Goal: Communication & Community: Answer question/provide support

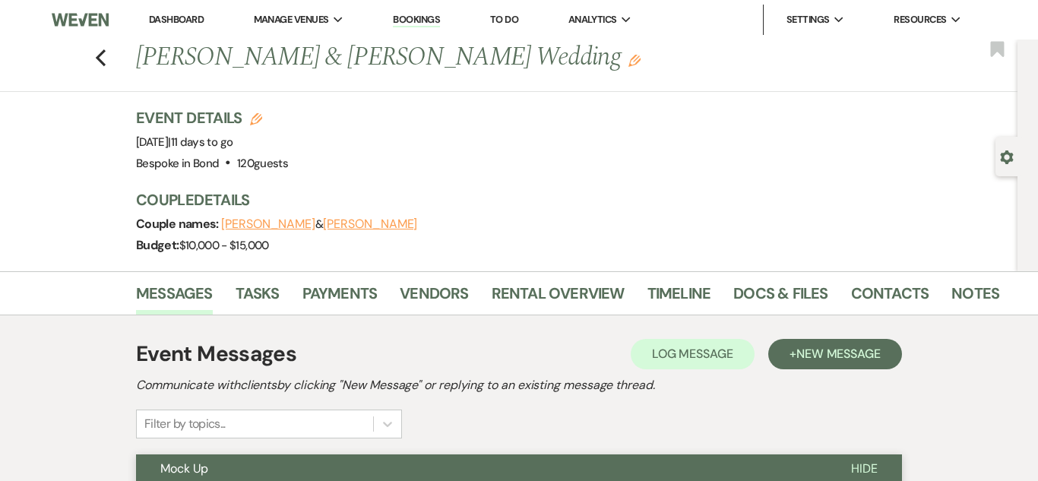
click at [183, 21] on link "Dashboard" at bounding box center [176, 19] width 55 height 13
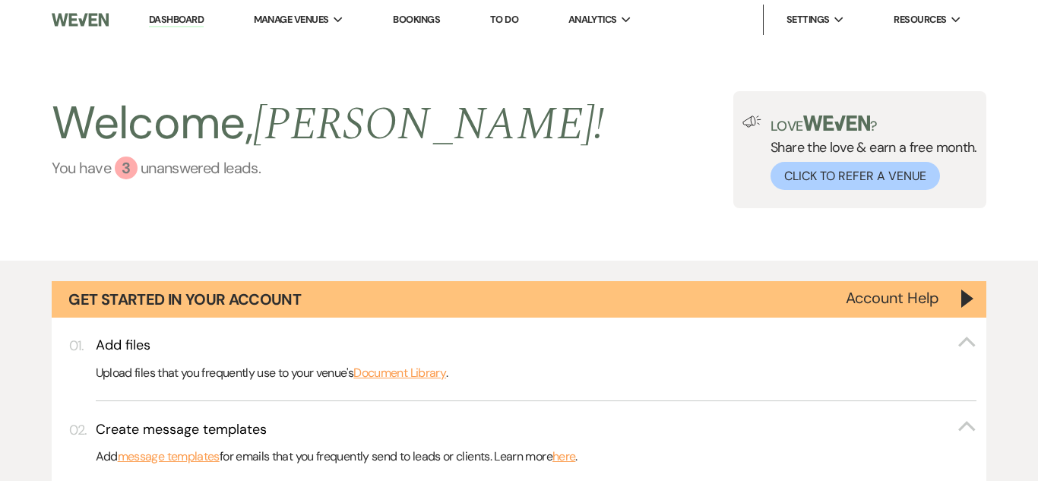
click at [135, 176] on link "You have 3 unanswered lead s ." at bounding box center [328, 168] width 553 height 23
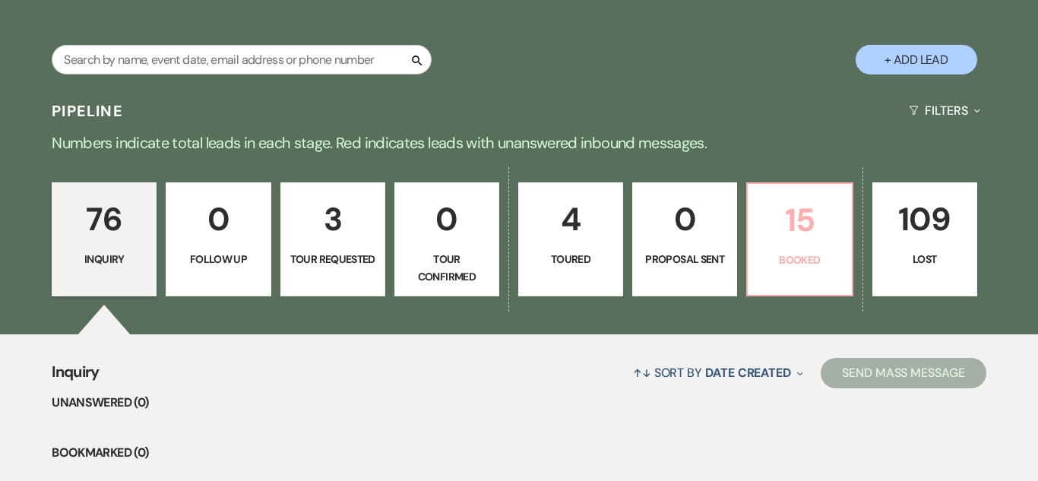
click at [784, 201] on p "15" at bounding box center [799, 220] width 85 height 51
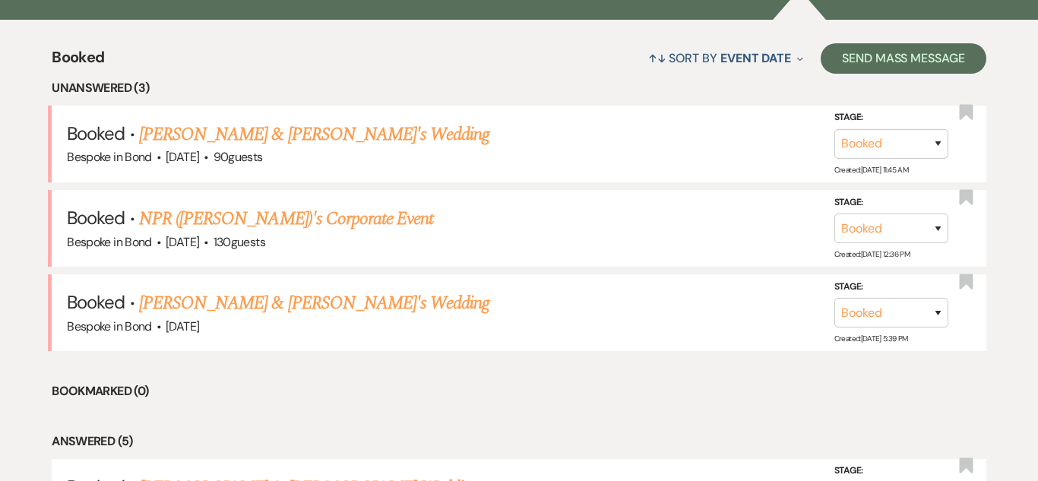
scroll to position [1241, 0]
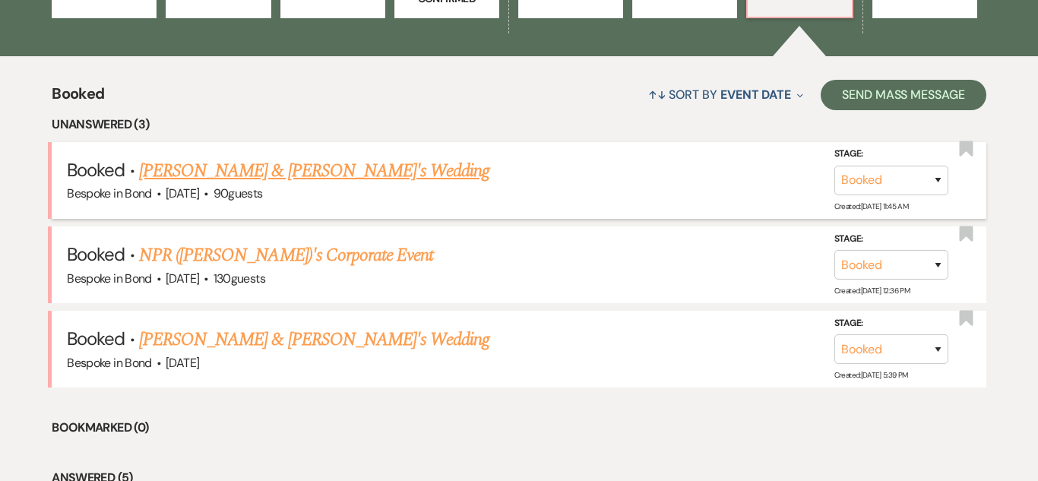
click at [320, 178] on link "[PERSON_NAME] & [PERSON_NAME]'s Wedding" at bounding box center [314, 170] width 351 height 27
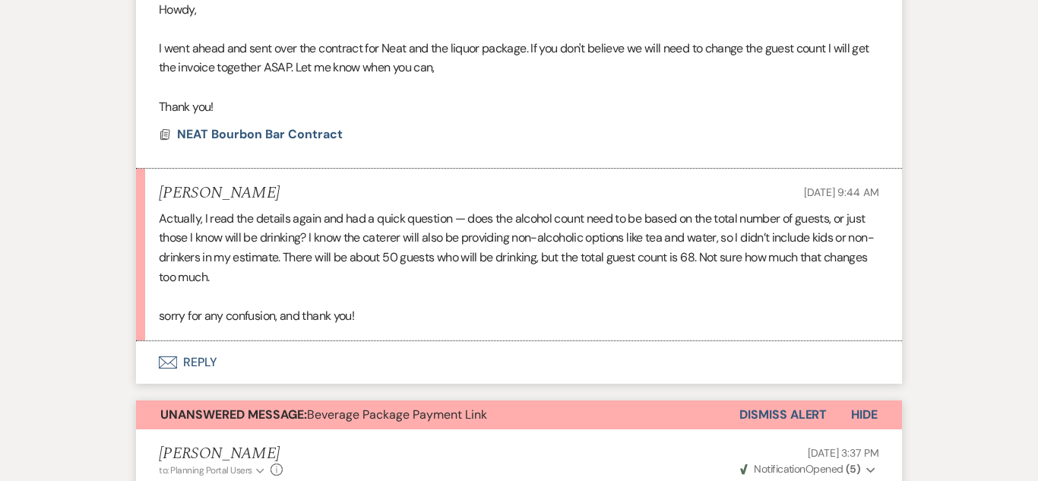
scroll to position [563, 0]
click at [200, 356] on button "Envelope Reply" at bounding box center [519, 361] width 766 height 43
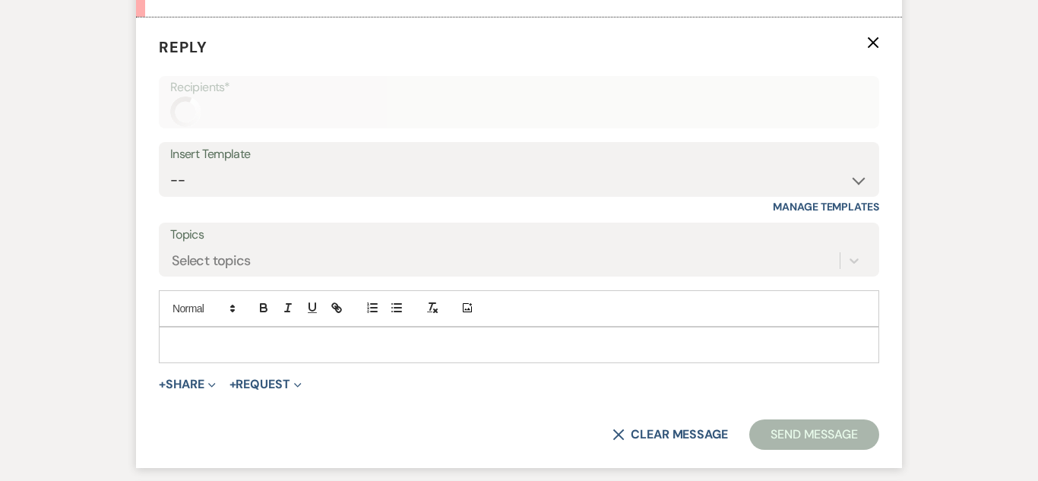
scroll to position [888, 0]
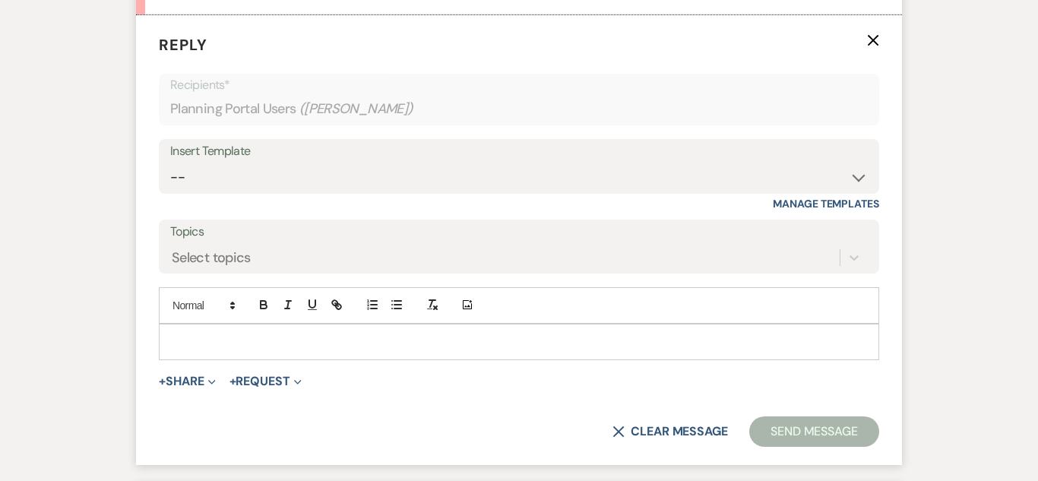
click at [220, 353] on div at bounding box center [519, 342] width 719 height 35
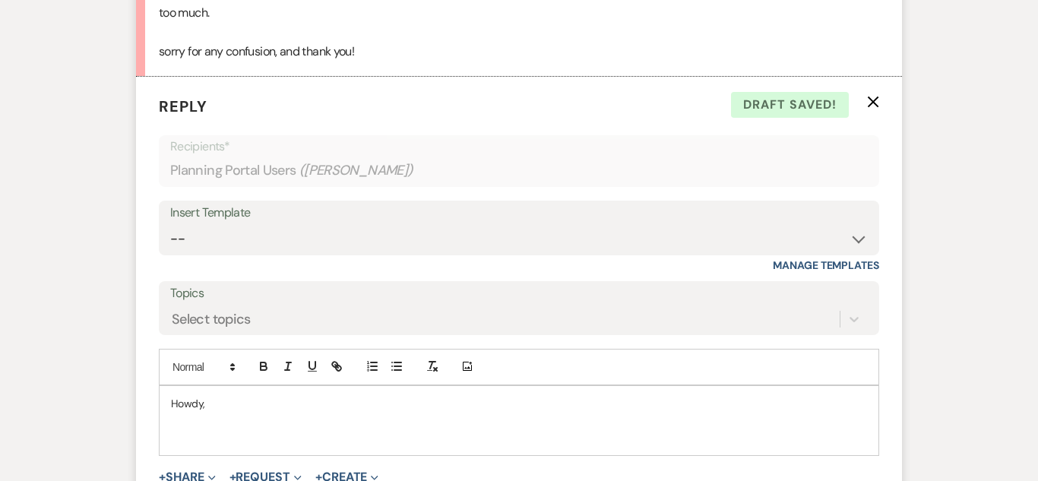
scroll to position [829, 0]
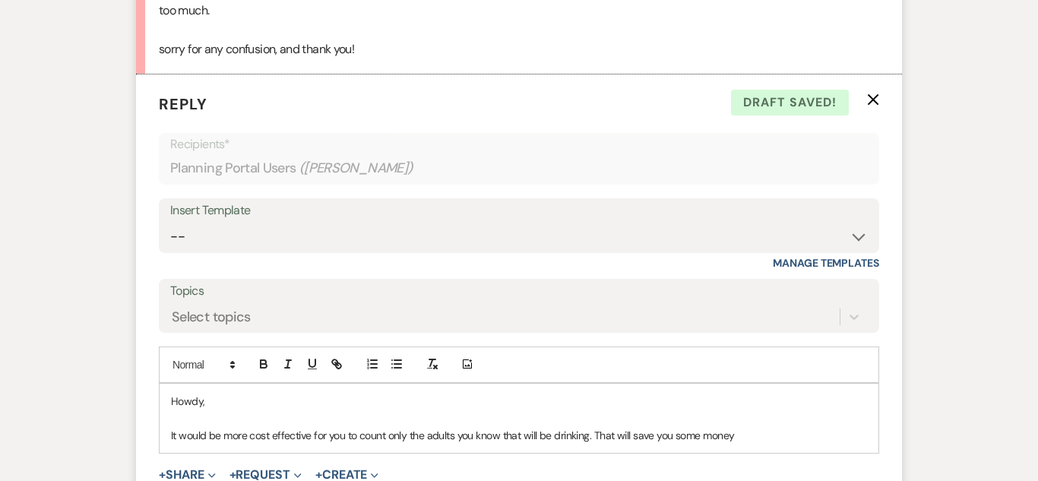
click at [634, 436] on p "It would be more cost effective for you to count only the adults you know that …" at bounding box center [519, 435] width 696 height 17
click at [757, 433] on p "It would be more cost effective for you to count only the adults you know that …" at bounding box center [519, 435] width 696 height 17
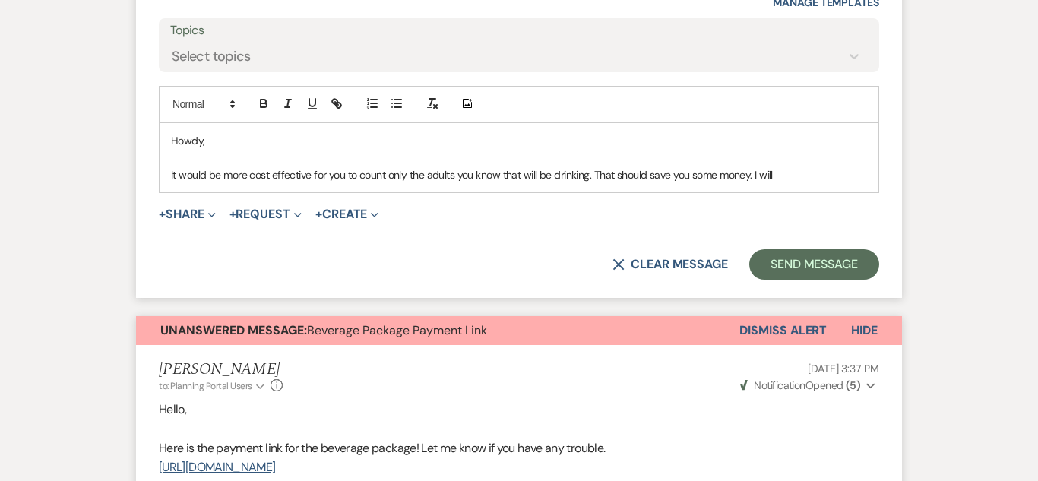
scroll to position [1088, 0]
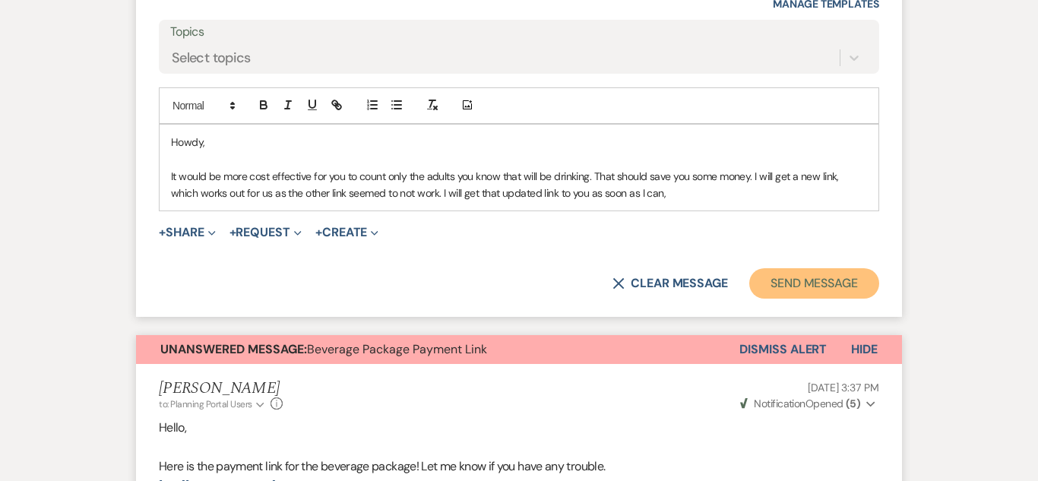
click at [829, 287] on button "Send Message" at bounding box center [814, 283] width 130 height 30
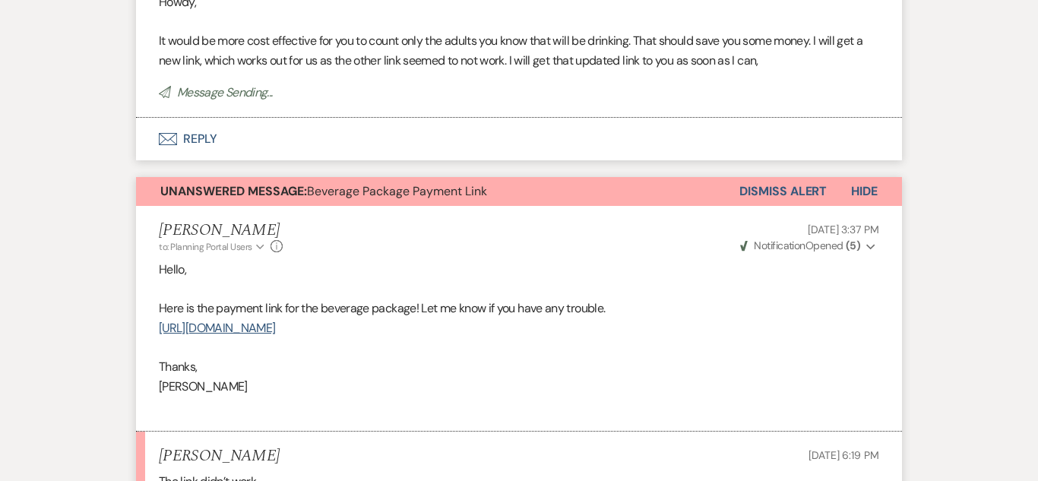
scroll to position [962, 0]
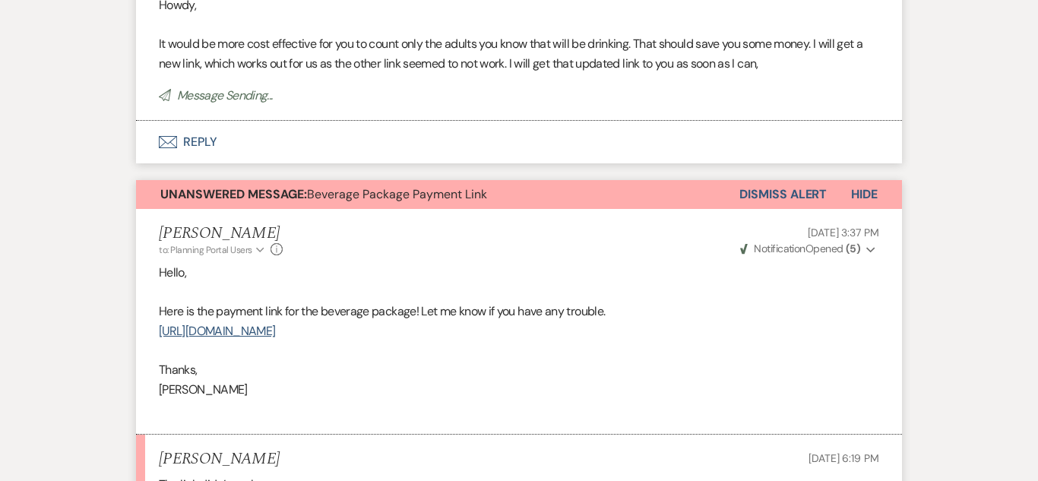
click at [780, 198] on button "Dismiss Alert" at bounding box center [782, 194] width 87 height 29
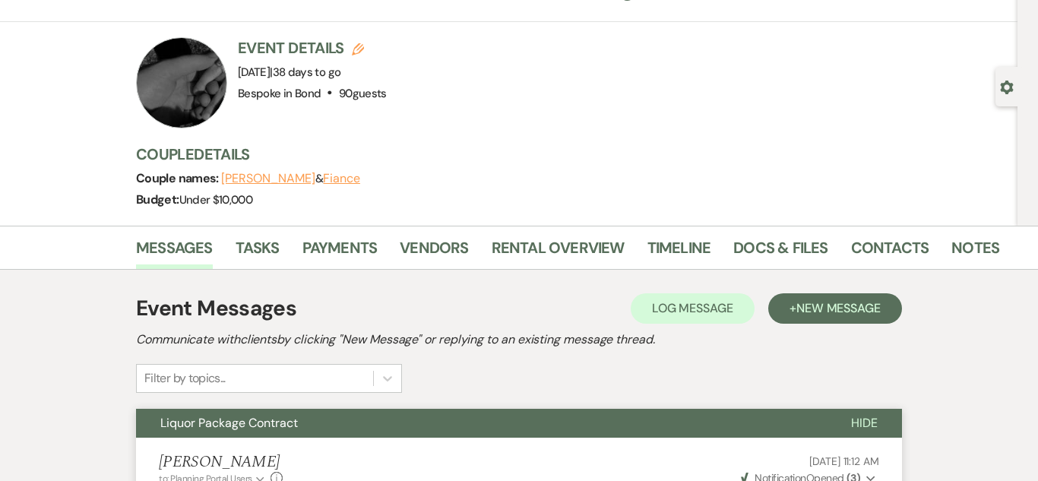
scroll to position [0, 0]
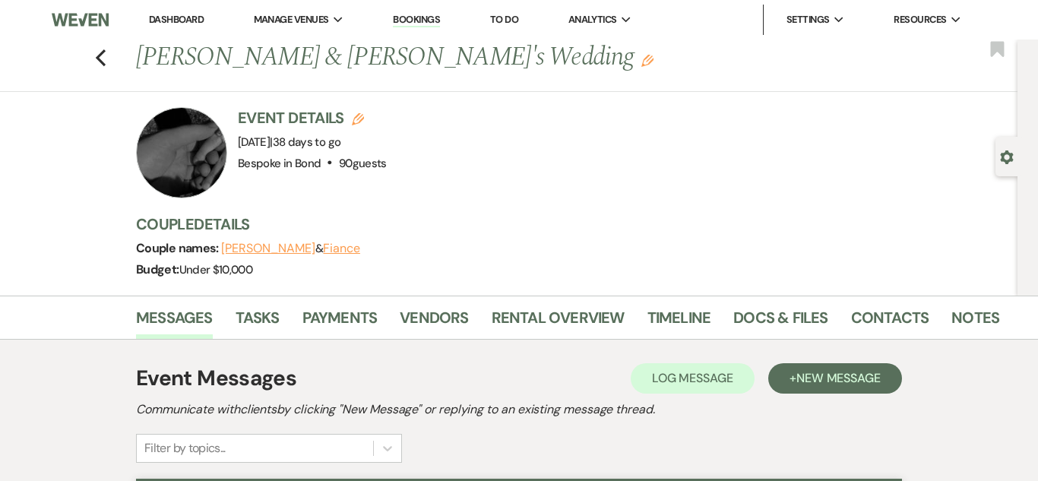
click at [185, 21] on link "Dashboard" at bounding box center [176, 19] width 55 height 13
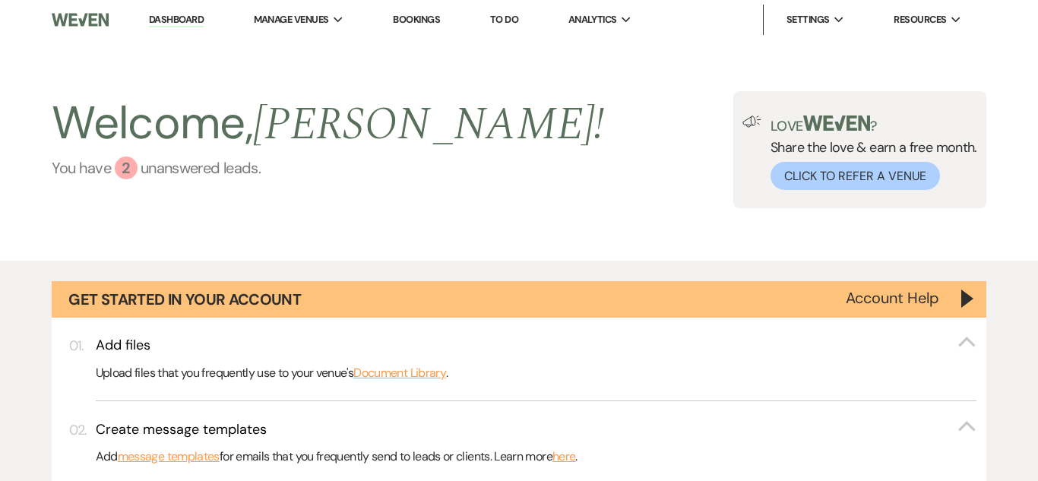
click at [153, 163] on link "You have 2 unanswered lead s ." at bounding box center [328, 168] width 553 height 23
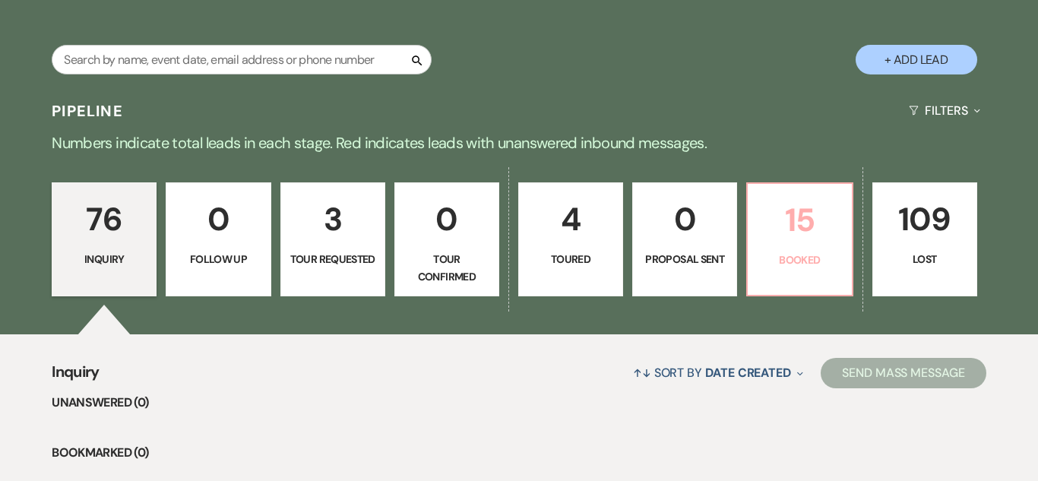
click at [851, 228] on link "15 Booked" at bounding box center [799, 239] width 106 height 114
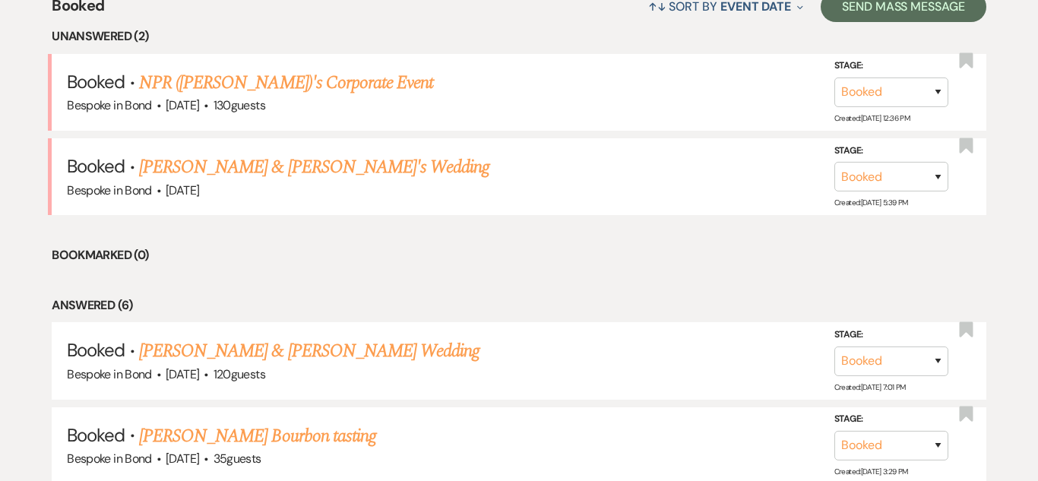
scroll to position [1330, 0]
click at [283, 88] on link "NPR ([PERSON_NAME])'s Corporate Event" at bounding box center [286, 81] width 294 height 27
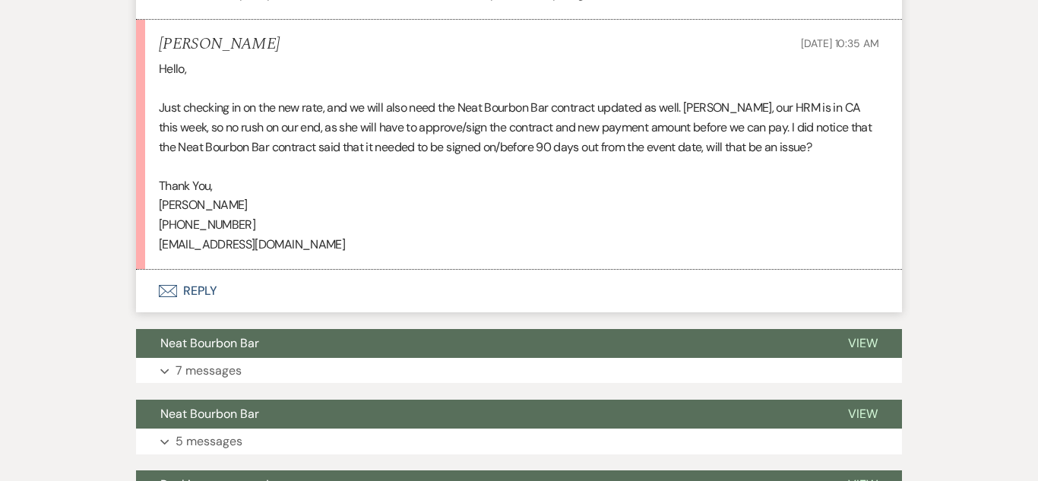
scroll to position [2297, 0]
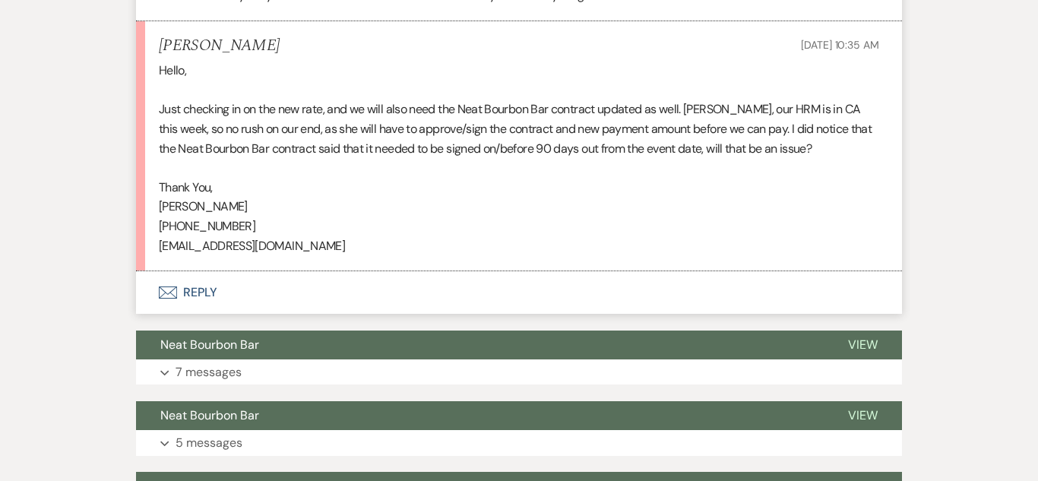
click at [188, 289] on button "Envelope Reply" at bounding box center [519, 292] width 766 height 43
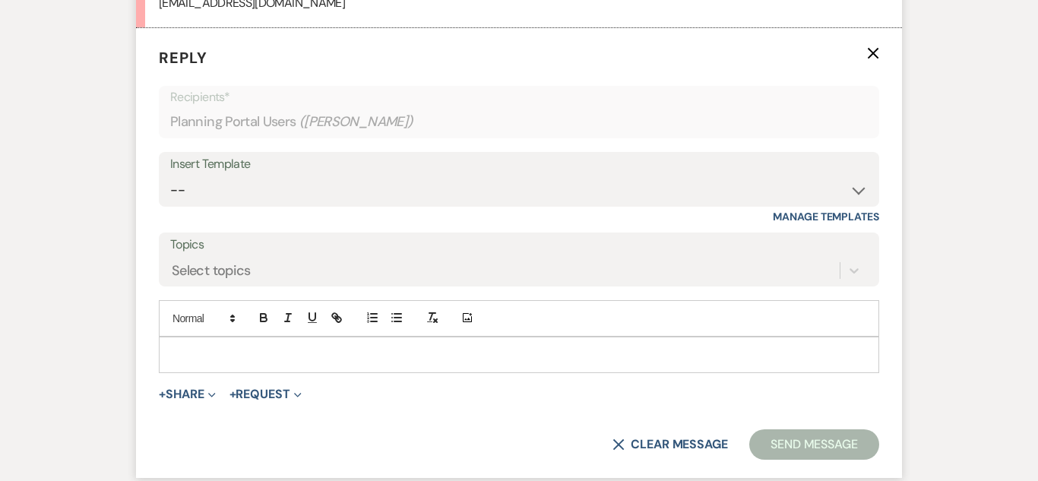
scroll to position [2547, 0]
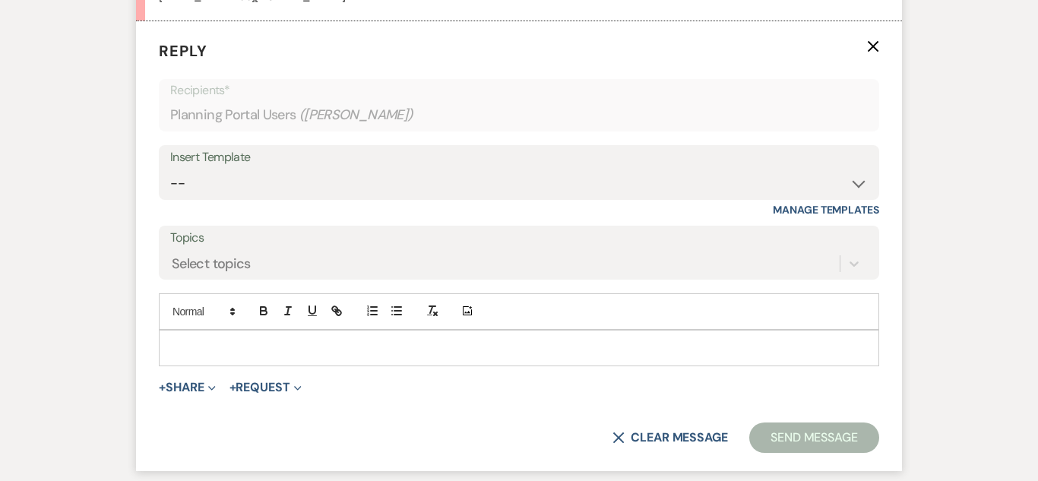
click at [285, 340] on p at bounding box center [519, 348] width 696 height 17
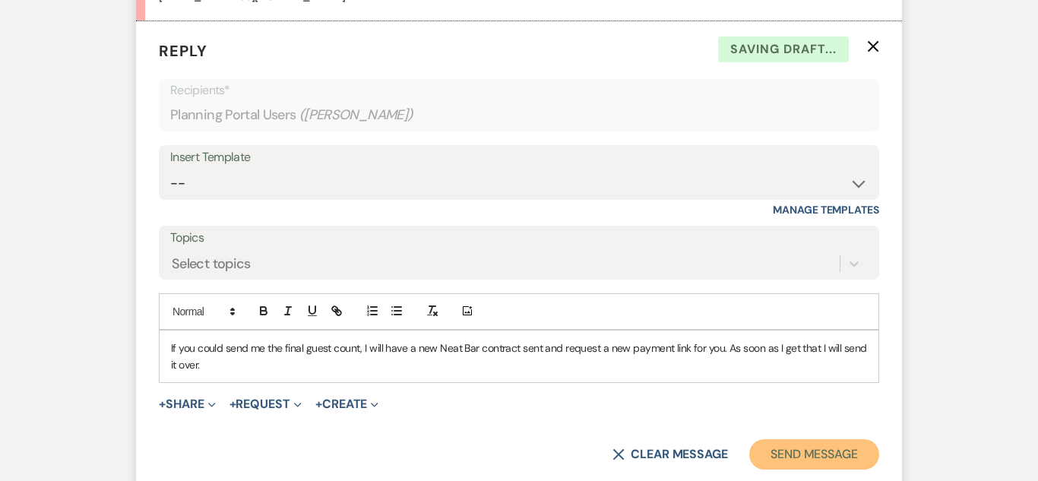
click at [774, 442] on button "Send Message" at bounding box center [814, 454] width 130 height 30
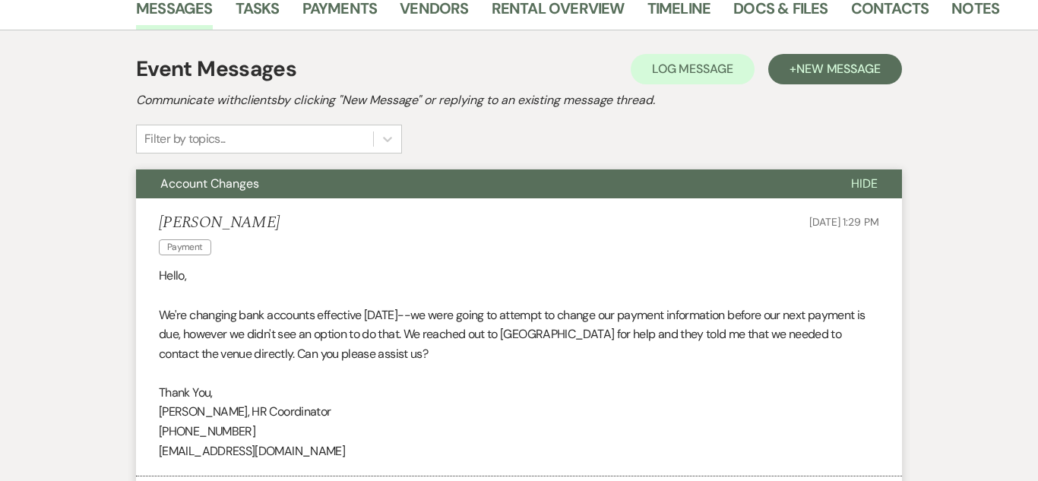
scroll to position [0, 0]
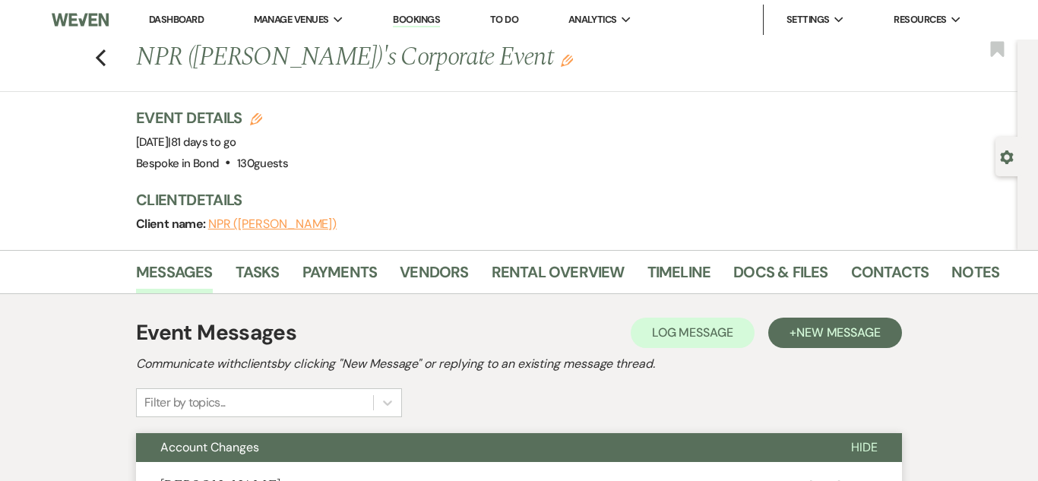
click at [169, 26] on li "Dashboard" at bounding box center [176, 20] width 70 height 30
click at [182, 13] on link "Dashboard" at bounding box center [176, 19] width 55 height 13
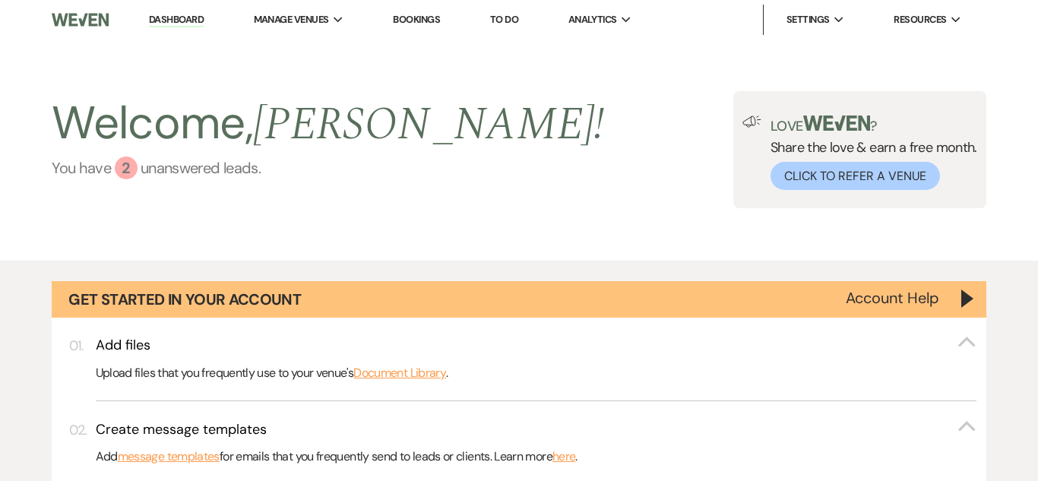
click at [129, 169] on div "2" at bounding box center [126, 168] width 23 height 23
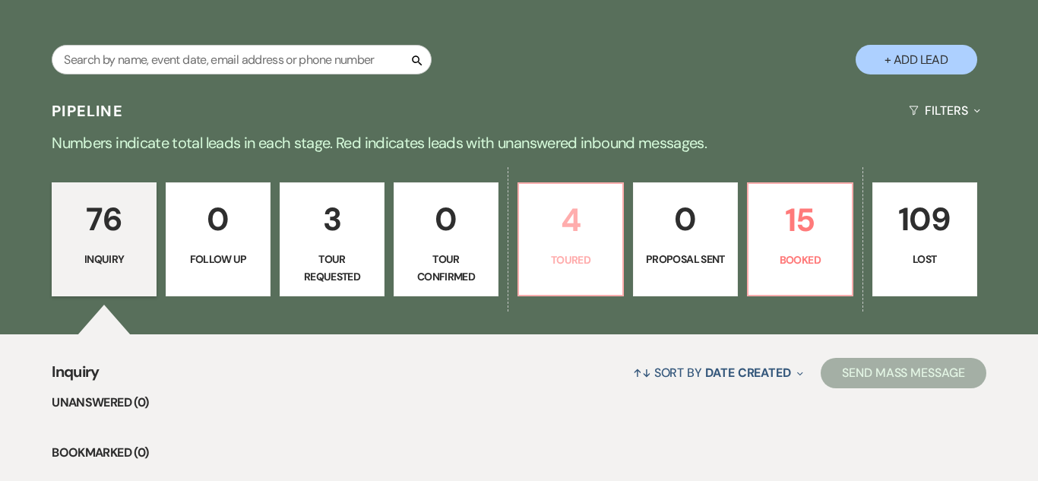
click at [577, 206] on p "4" at bounding box center [570, 220] width 85 height 51
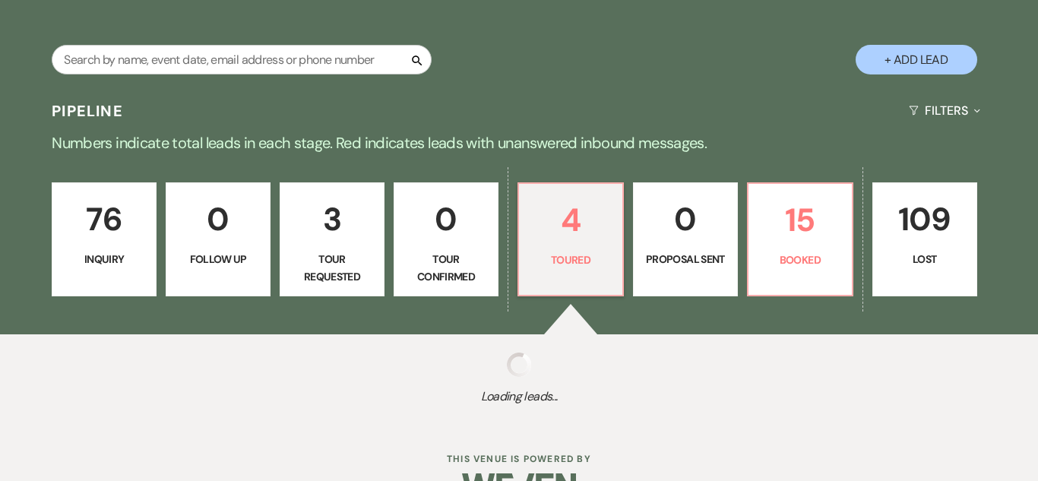
select select "5"
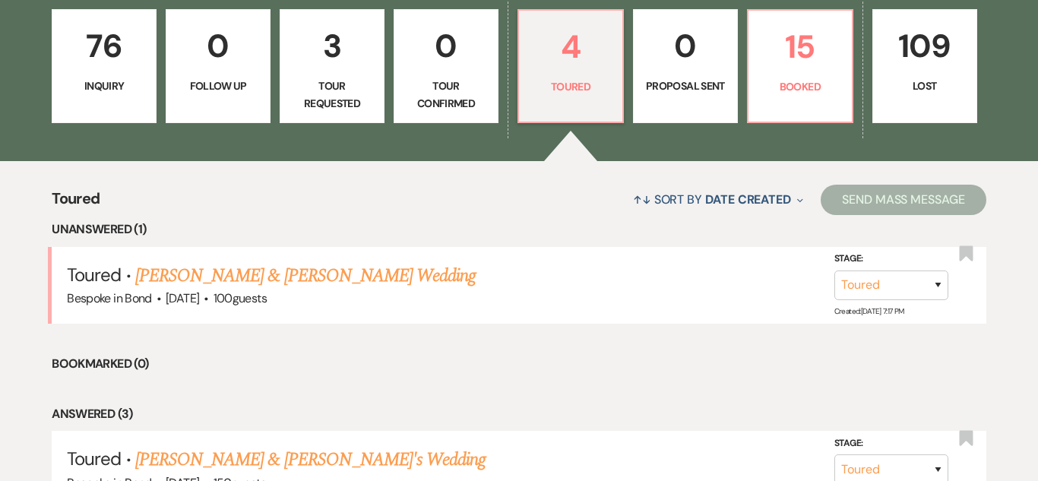
scroll to position [1139, 0]
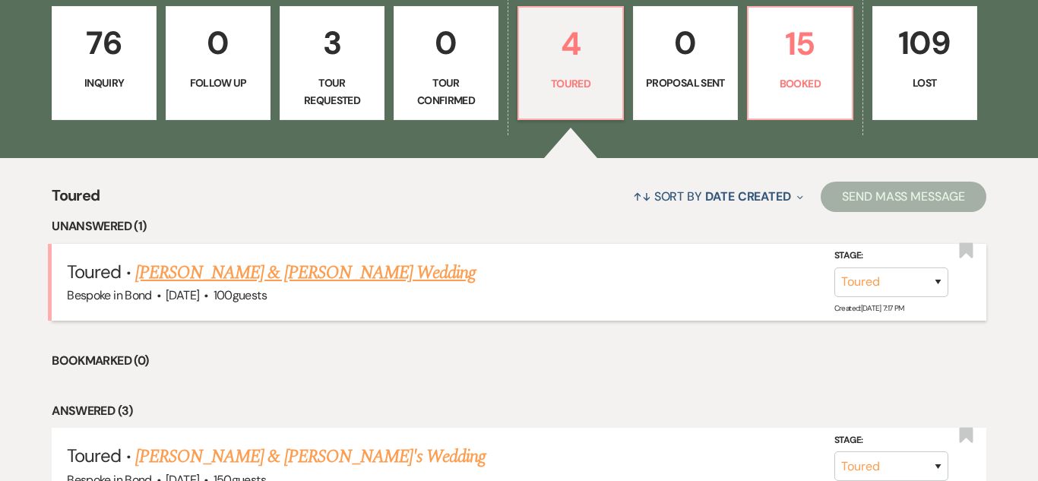
click at [361, 265] on link "[PERSON_NAME] & [PERSON_NAME] Wedding" at bounding box center [305, 272] width 340 height 27
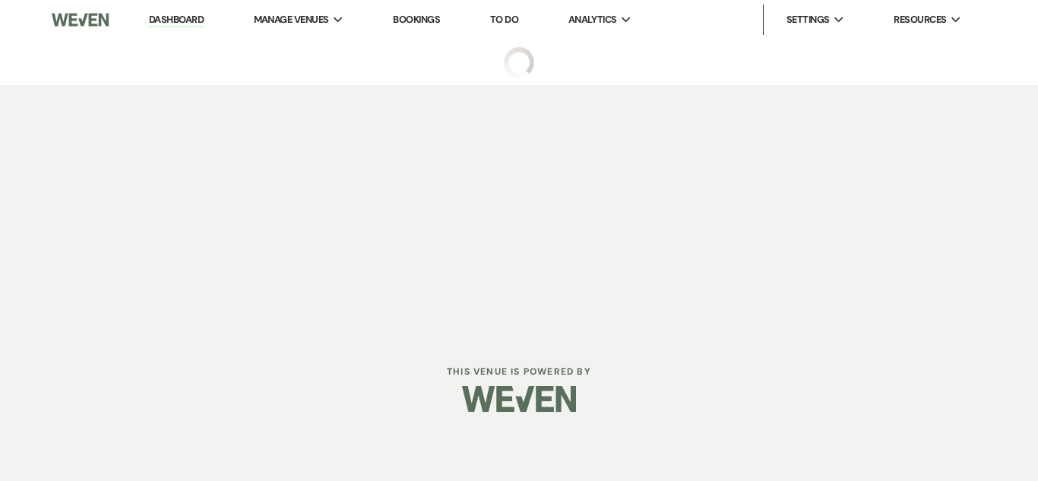
select select "5"
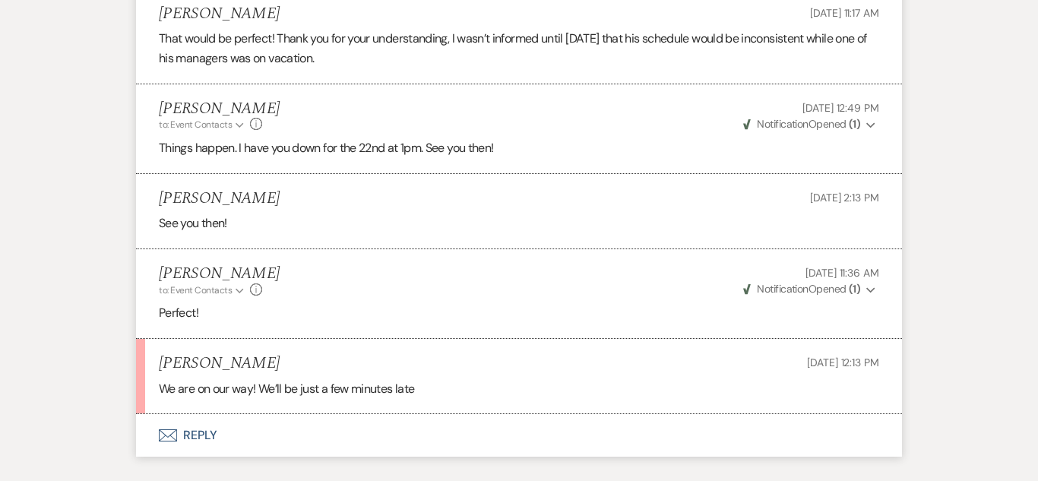
scroll to position [3566, 0]
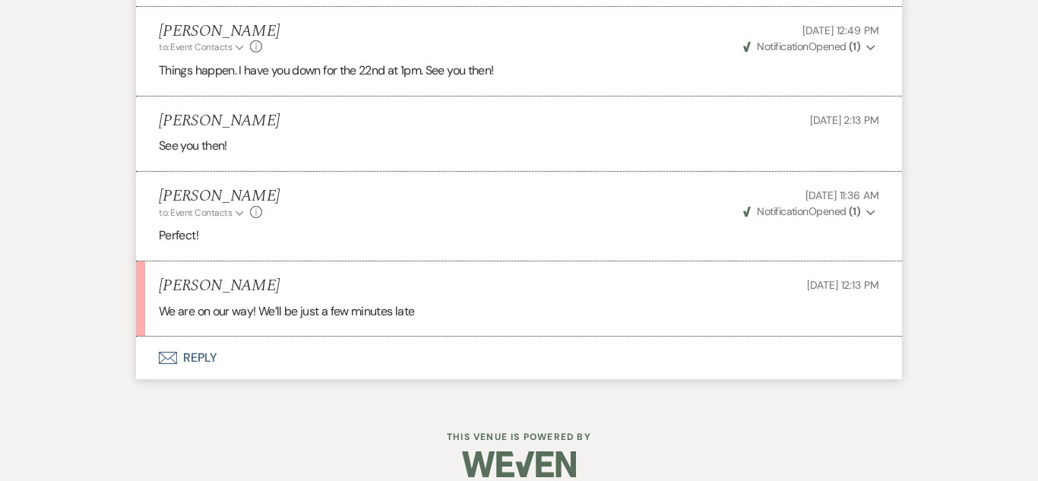
click at [172, 352] on icon "Envelope" at bounding box center [168, 358] width 18 height 12
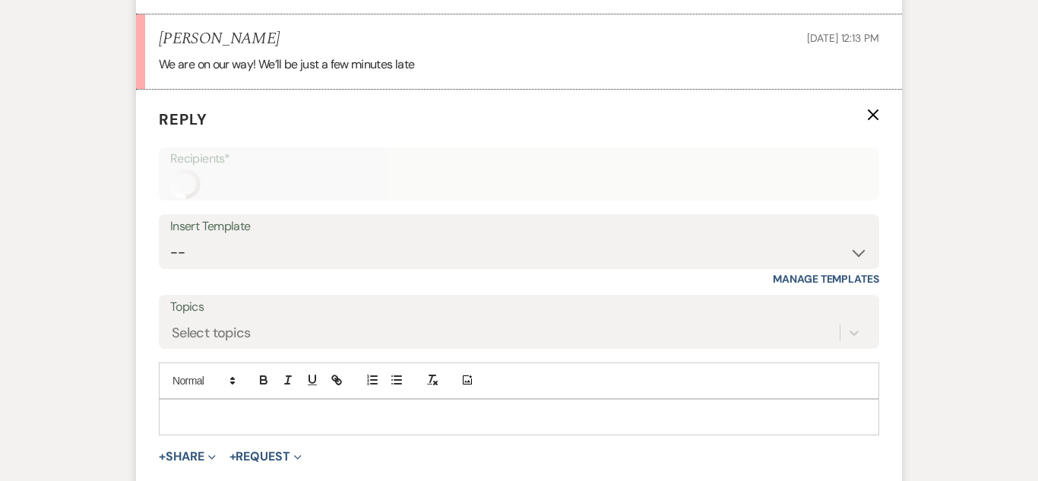
scroll to position [3868, 0]
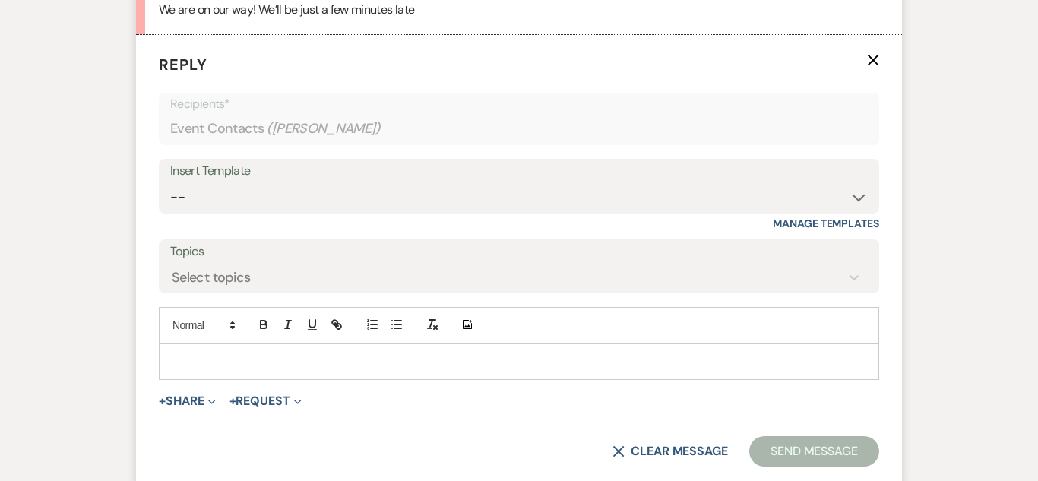
click at [284, 353] on p at bounding box center [519, 361] width 696 height 17
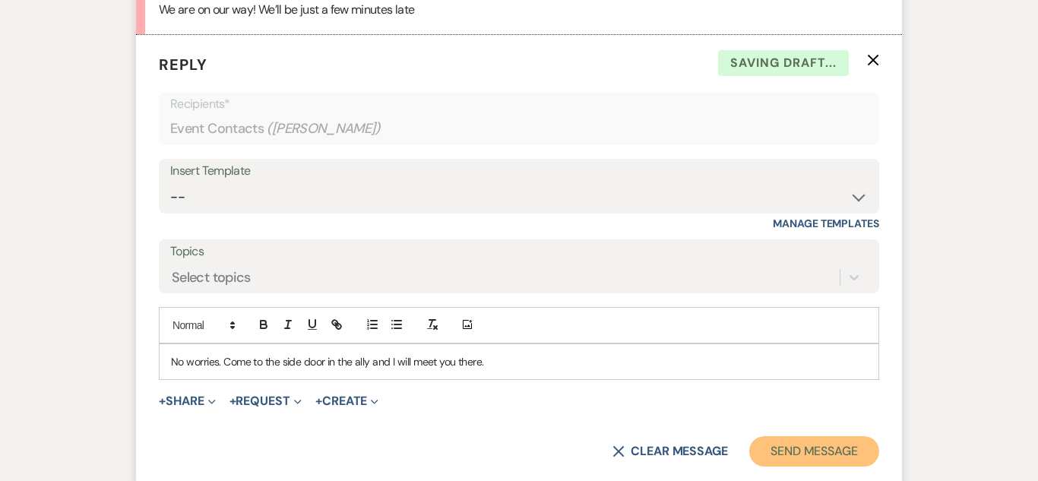
click at [843, 436] on button "Send Message" at bounding box center [814, 451] width 130 height 30
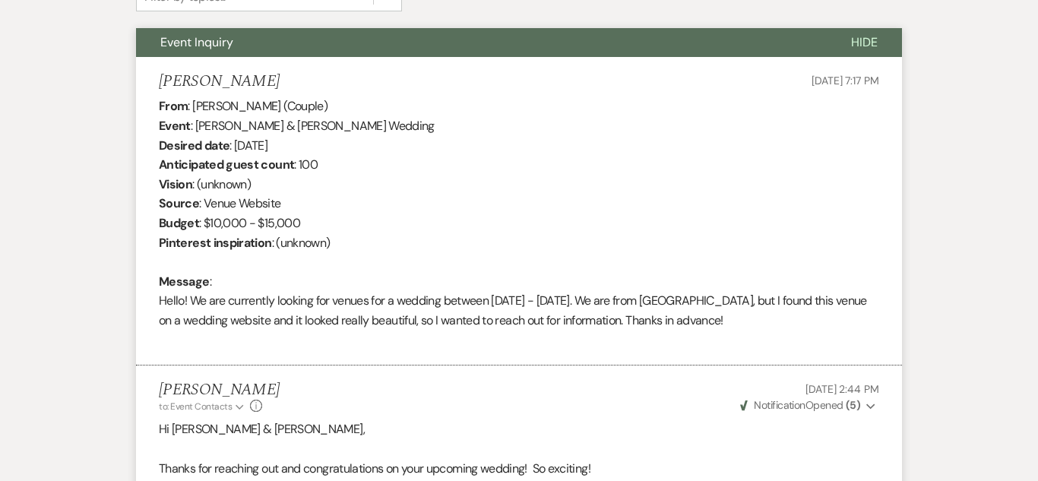
scroll to position [0, 0]
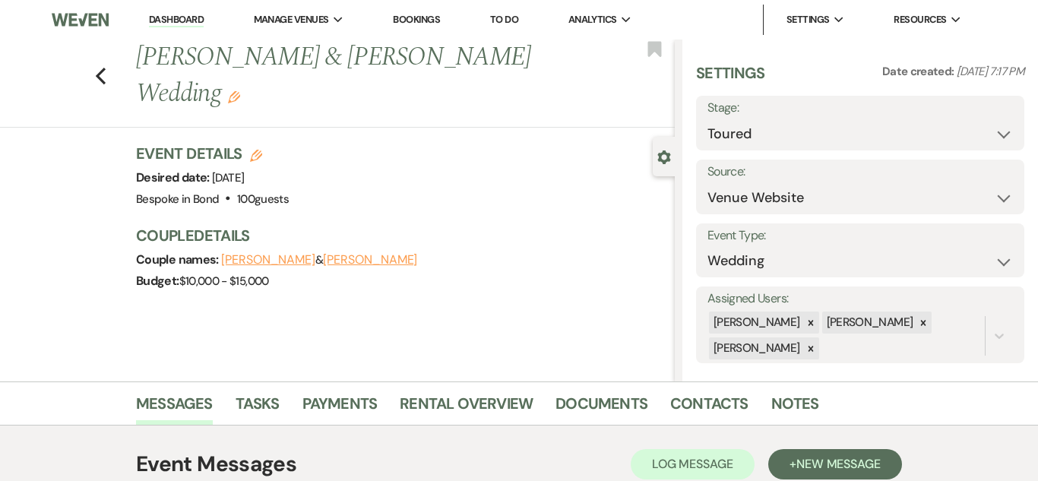
click at [172, 22] on link "Dashboard" at bounding box center [176, 20] width 55 height 14
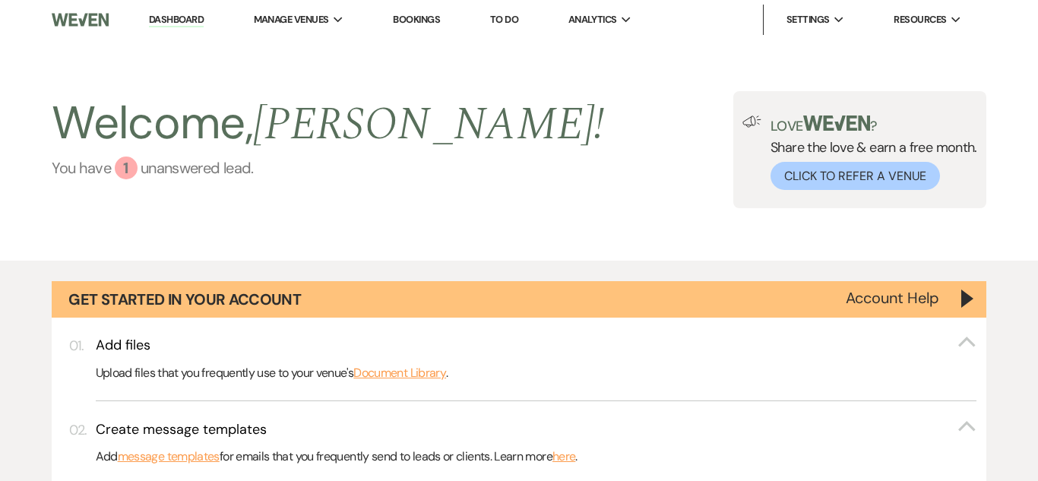
click at [145, 170] on link "You have 1 unanswered lead ." at bounding box center [328, 168] width 553 height 23
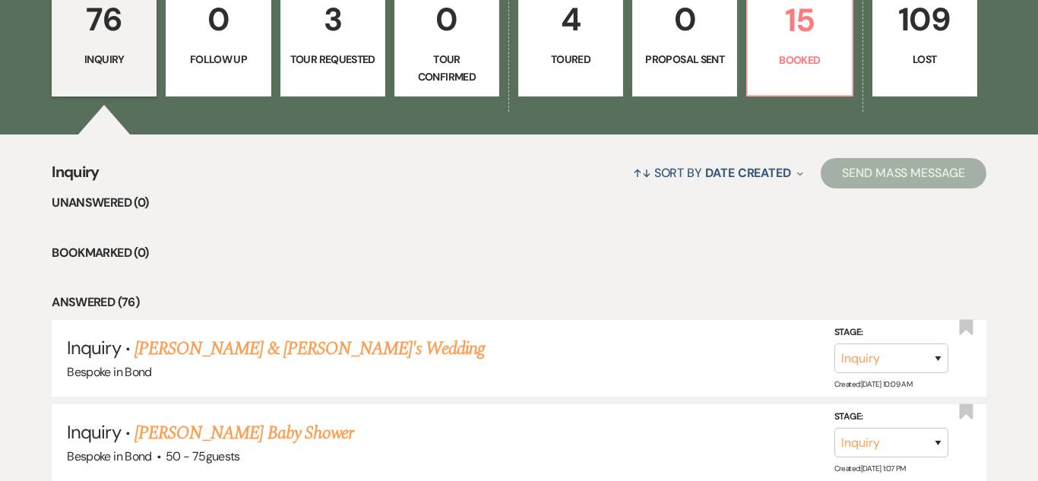
scroll to position [1143, 0]
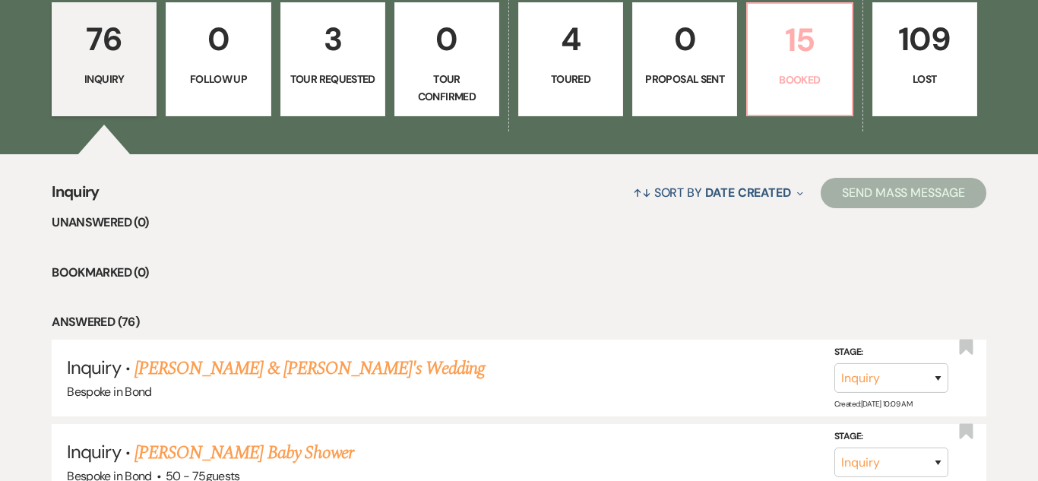
click at [775, 43] on p "15" at bounding box center [799, 39] width 85 height 51
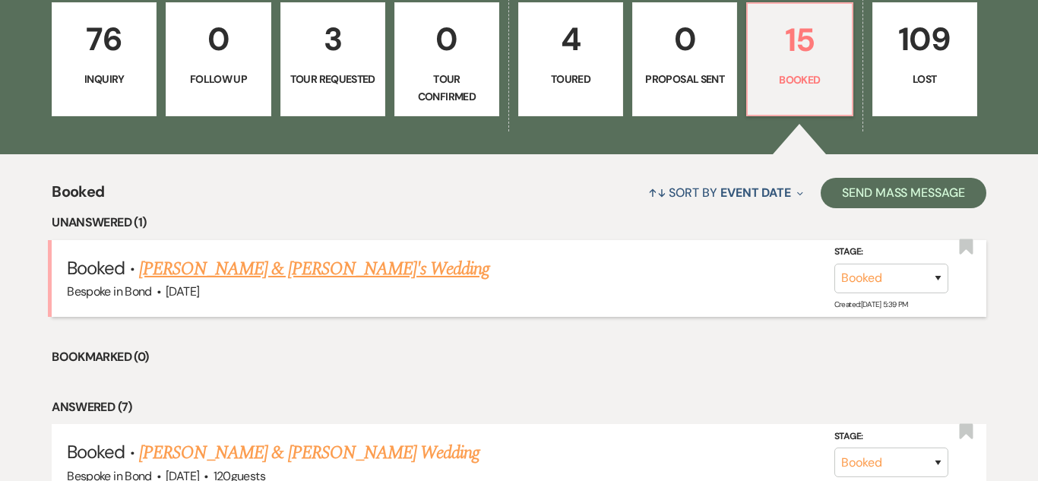
click at [295, 264] on link "[PERSON_NAME] & [PERSON_NAME]'s Wedding" at bounding box center [314, 268] width 351 height 27
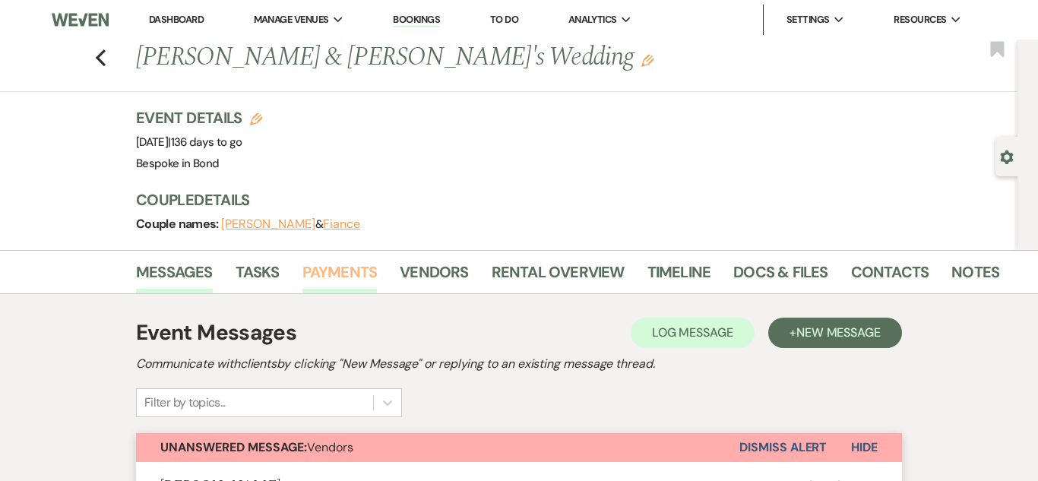
click at [325, 283] on link "Payments" at bounding box center [339, 276] width 75 height 33
